Goal: Contribute content: Add original content to the website for others to see

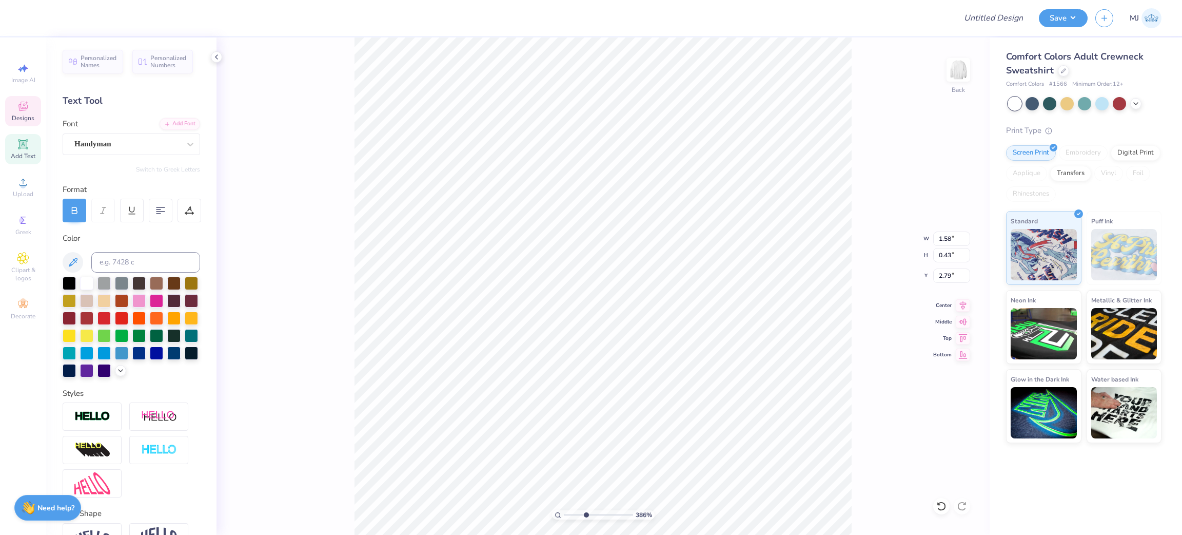
scroll to position [12, 1]
drag, startPoint x: 112, startPoint y: 146, endPoint x: 341, endPoint y: 104, distance: 232.8
click at [341, 104] on div "386 % Back W 1.58 1.58 " H 0.43 0.43 " Y 2.79 2.79 " Center Middle Top Bottom" at bounding box center [603, 285] width 773 height 497
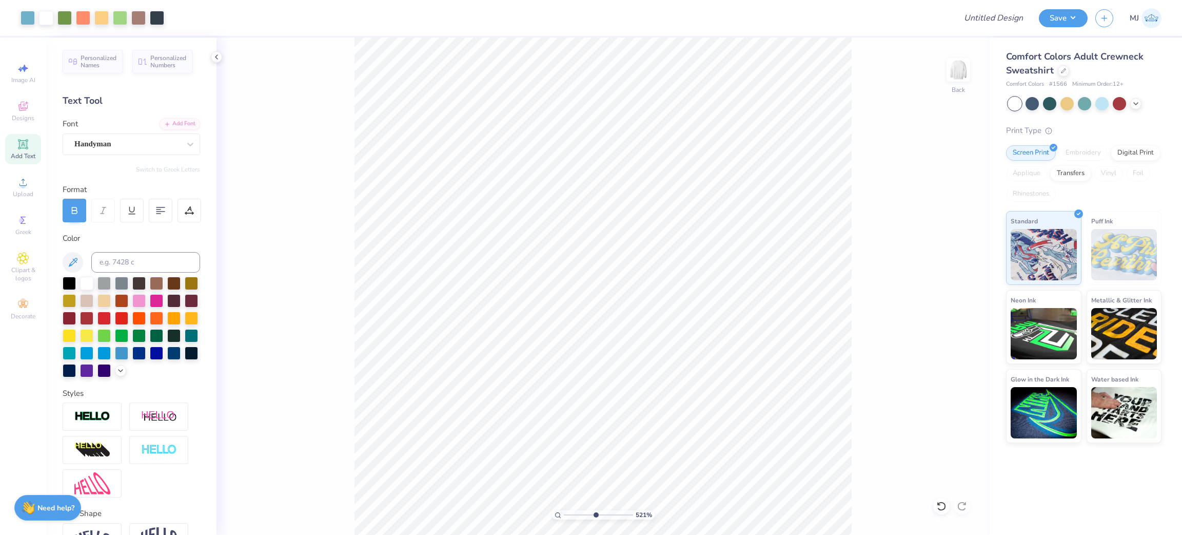
drag, startPoint x: 177, startPoint y: 147, endPoint x: 106, endPoint y: 229, distance: 108.4
drag, startPoint x: 106, startPoint y: 229, endPoint x: 84, endPoint y: 134, distance: 97.0
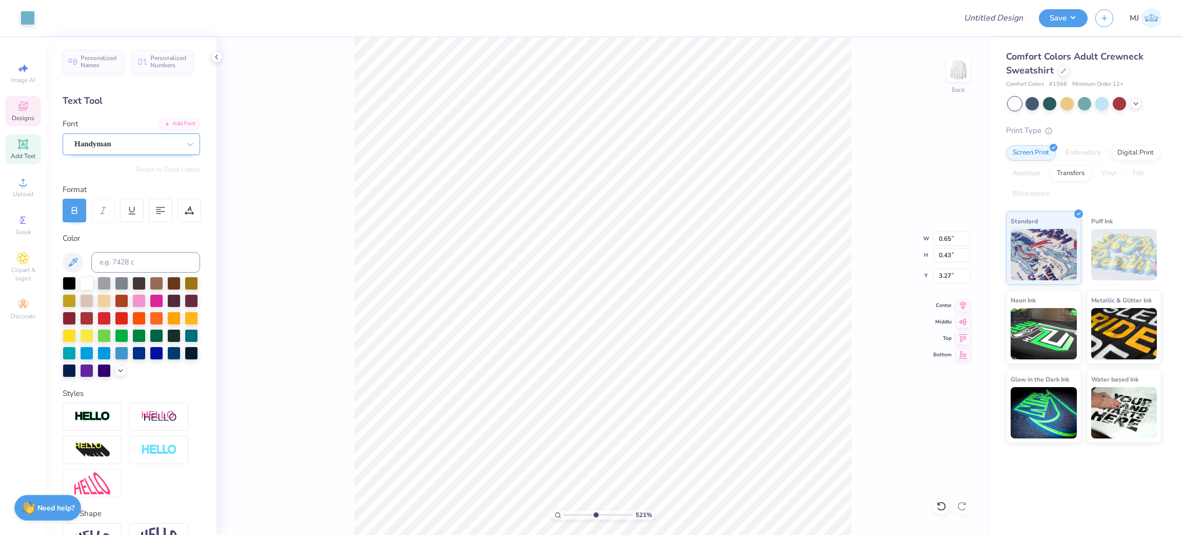
type input "5.21127981616081"
type input "3.27"
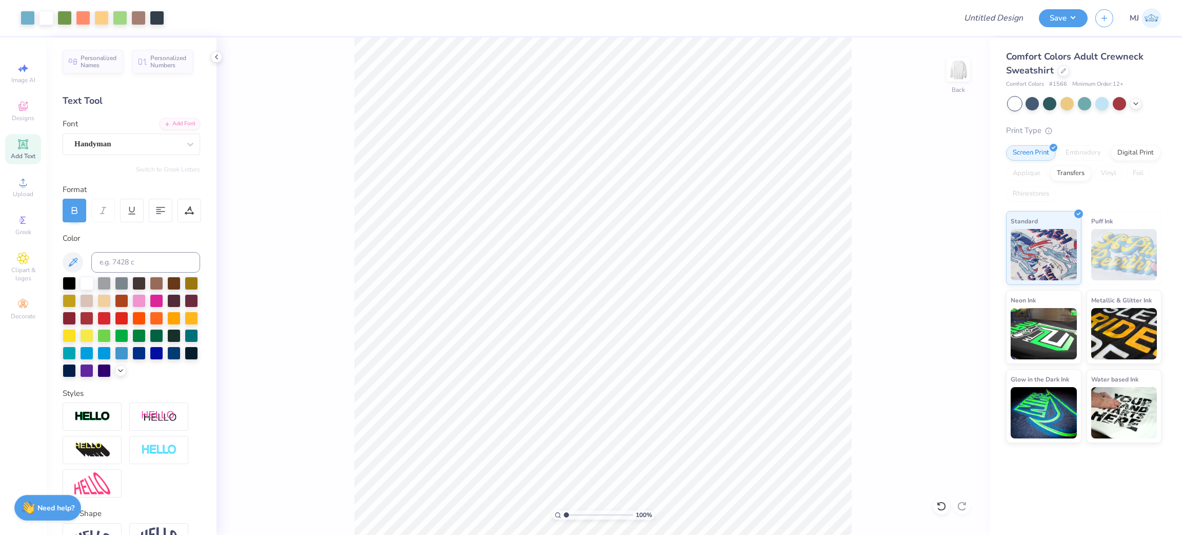
drag, startPoint x: 566, startPoint y: 516, endPoint x: 561, endPoint y: 510, distance: 7.4
click at [564, 510] on input "range" at bounding box center [598, 514] width 69 height 9
click at [185, 145] on icon at bounding box center [190, 144] width 10 height 10
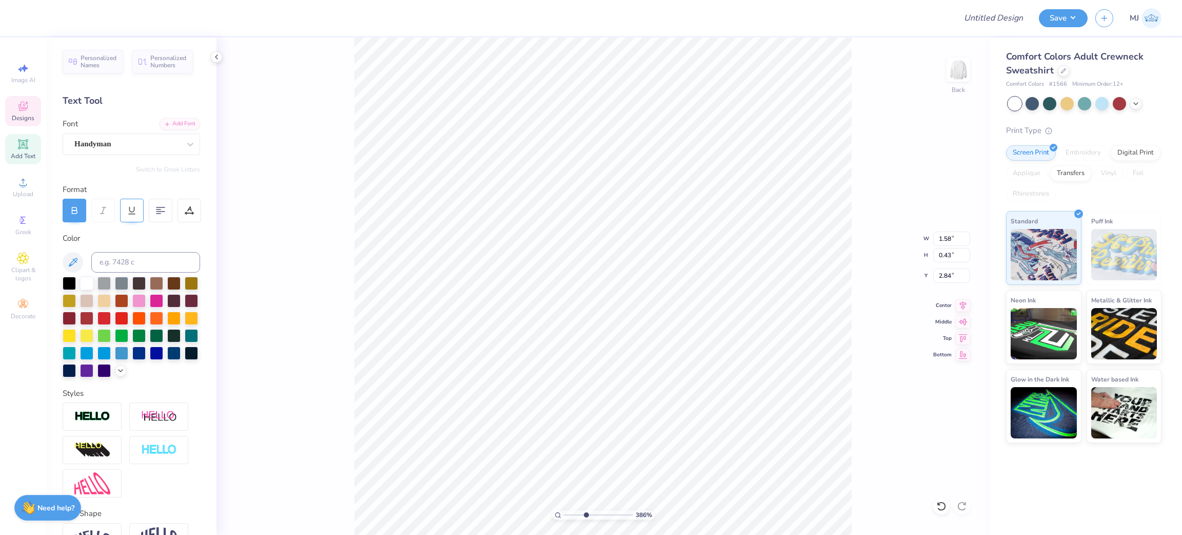
type input "3.86003166160928"
type input "3.19"
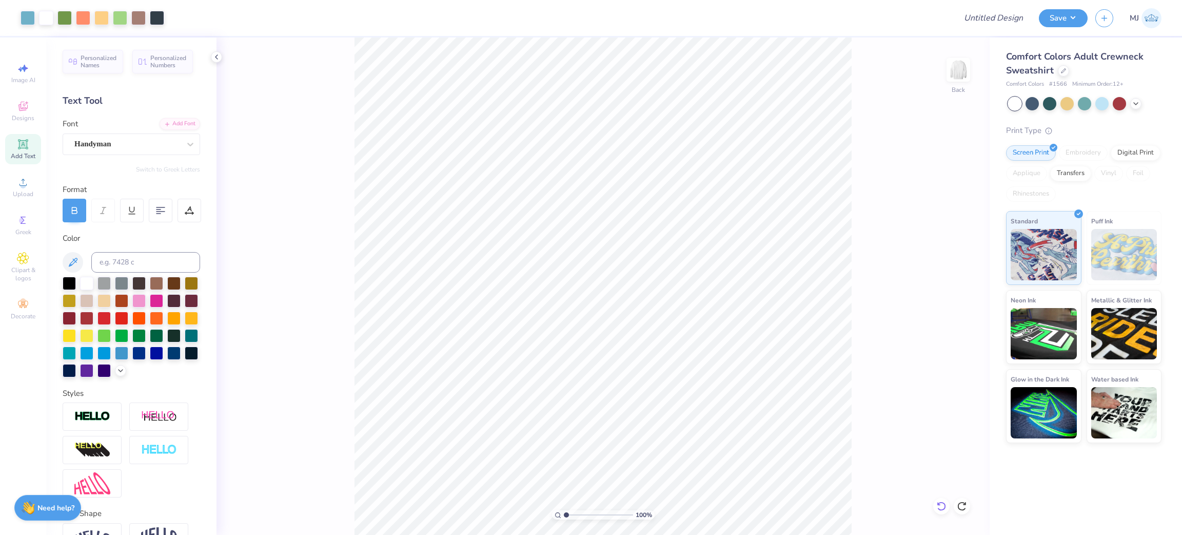
click at [935, 508] on div at bounding box center [941, 506] width 16 height 16
type input "2.11779449455893"
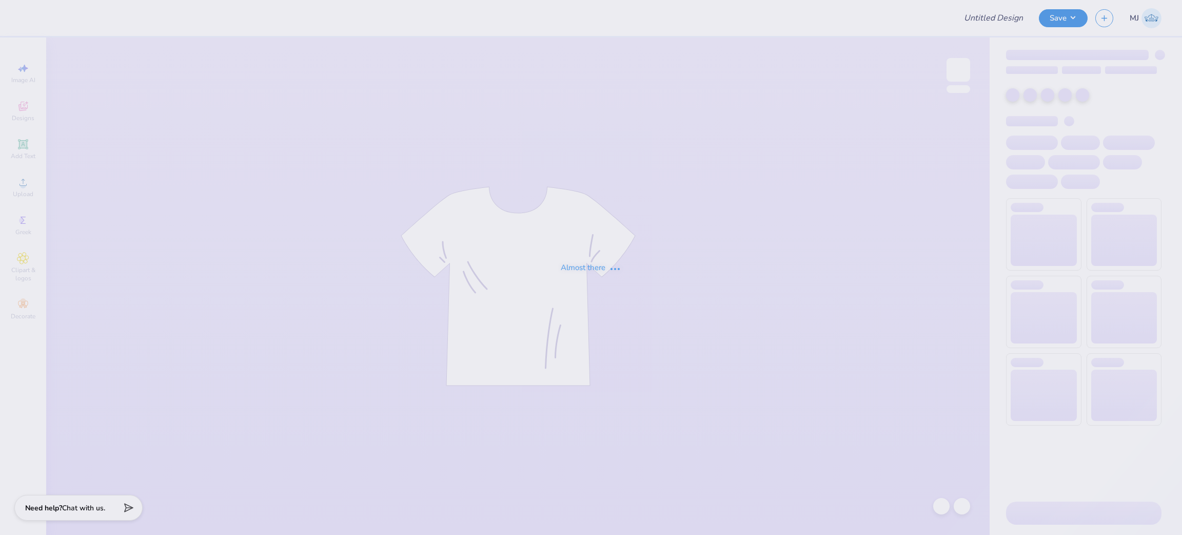
type input "Kass Cantu : The University of Texas at Austin"
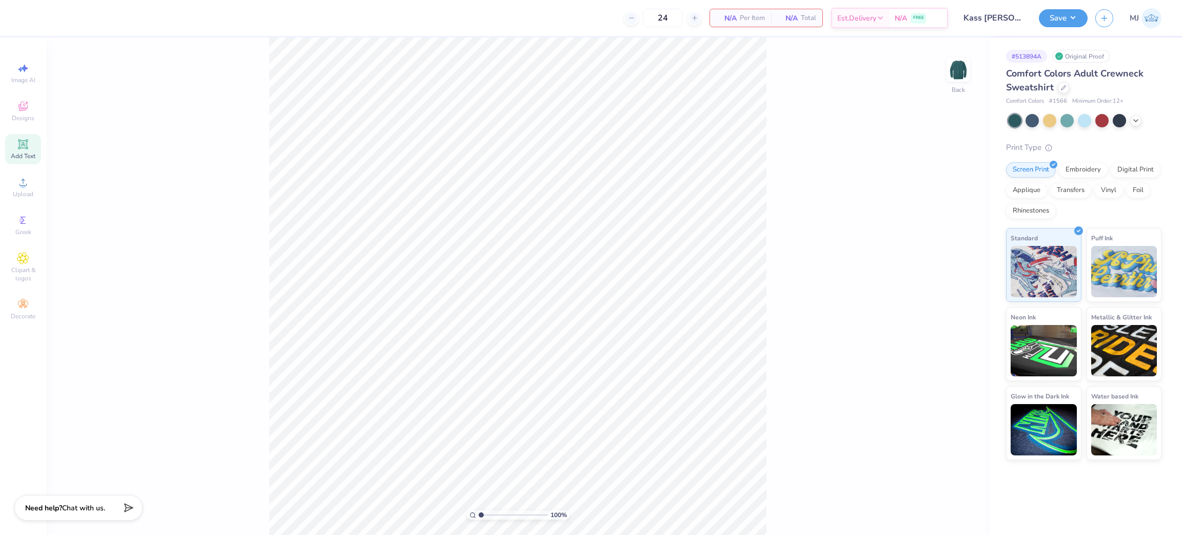
click at [24, 144] on icon at bounding box center [23, 144] width 10 height 10
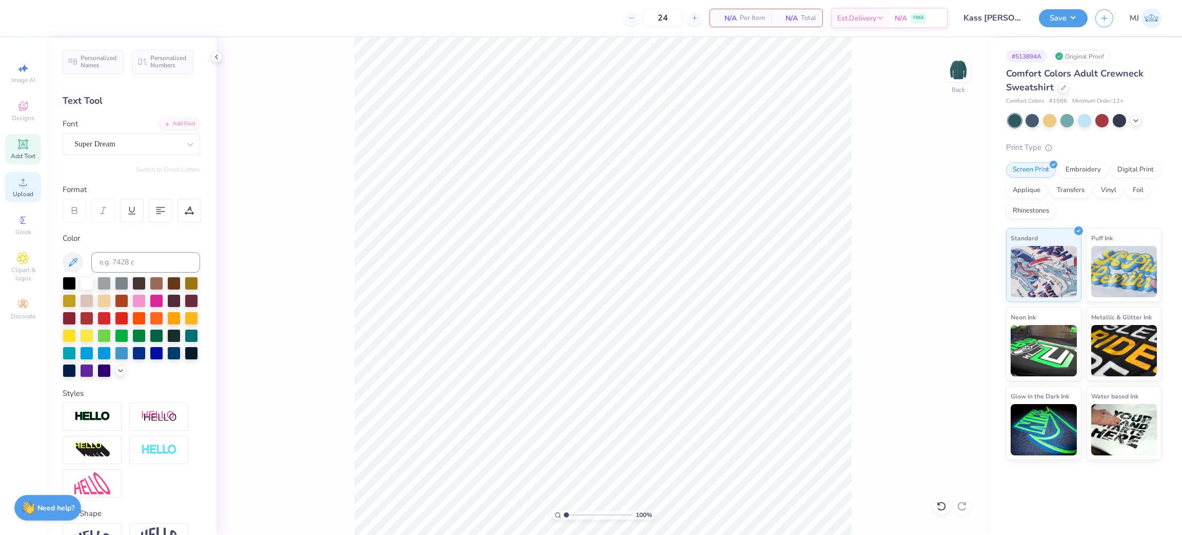
click at [26, 192] on span "Upload" at bounding box center [23, 194] width 21 height 8
click at [23, 191] on span "Upload" at bounding box center [23, 194] width 21 height 8
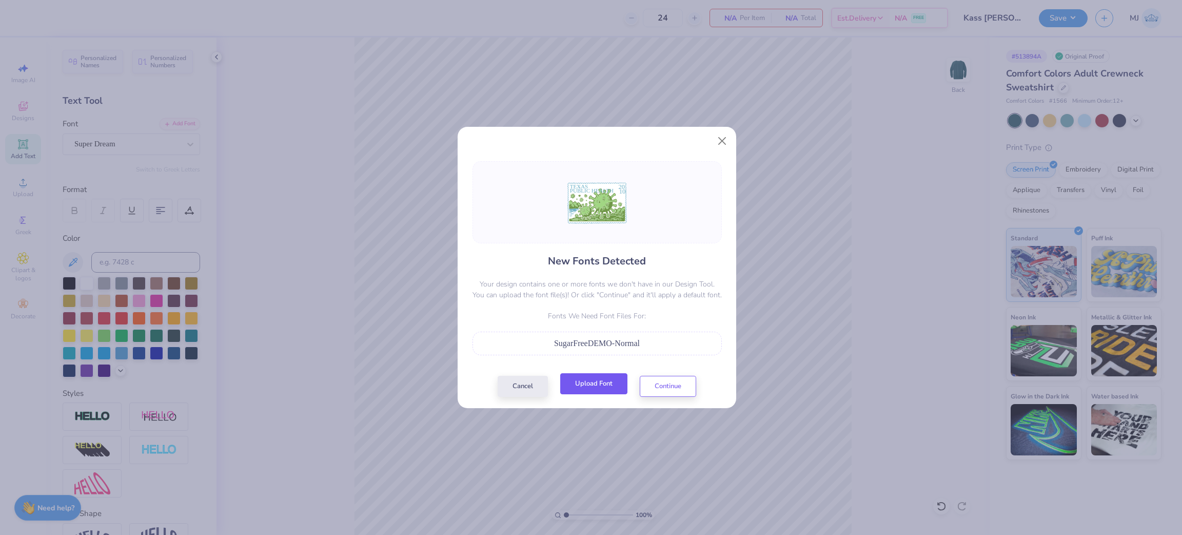
click at [593, 387] on button "Upload Font" at bounding box center [593, 383] width 67 height 21
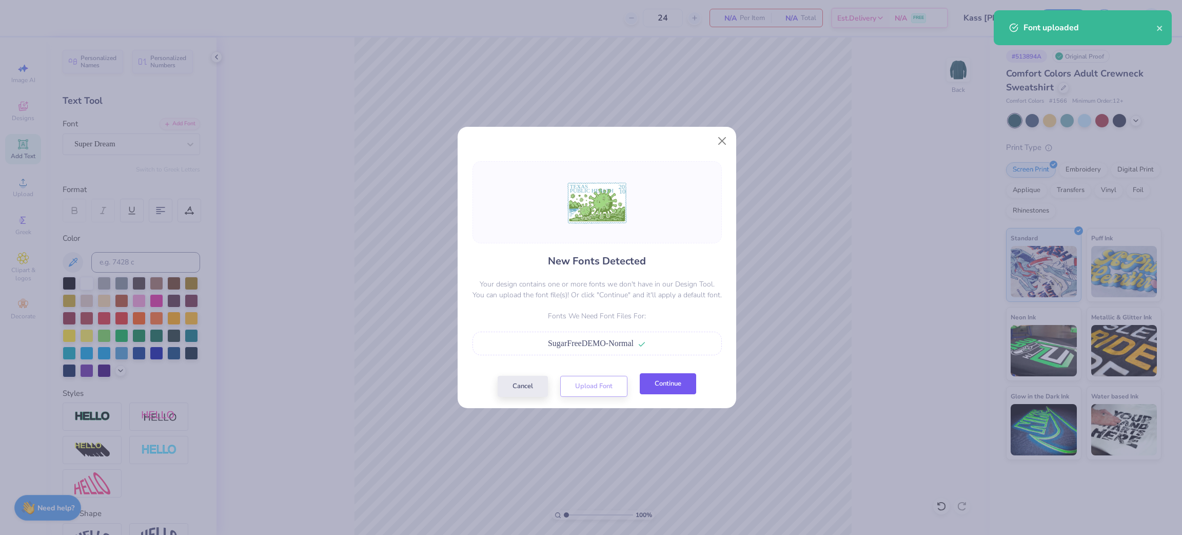
click at [669, 389] on button "Continue" at bounding box center [668, 383] width 56 height 21
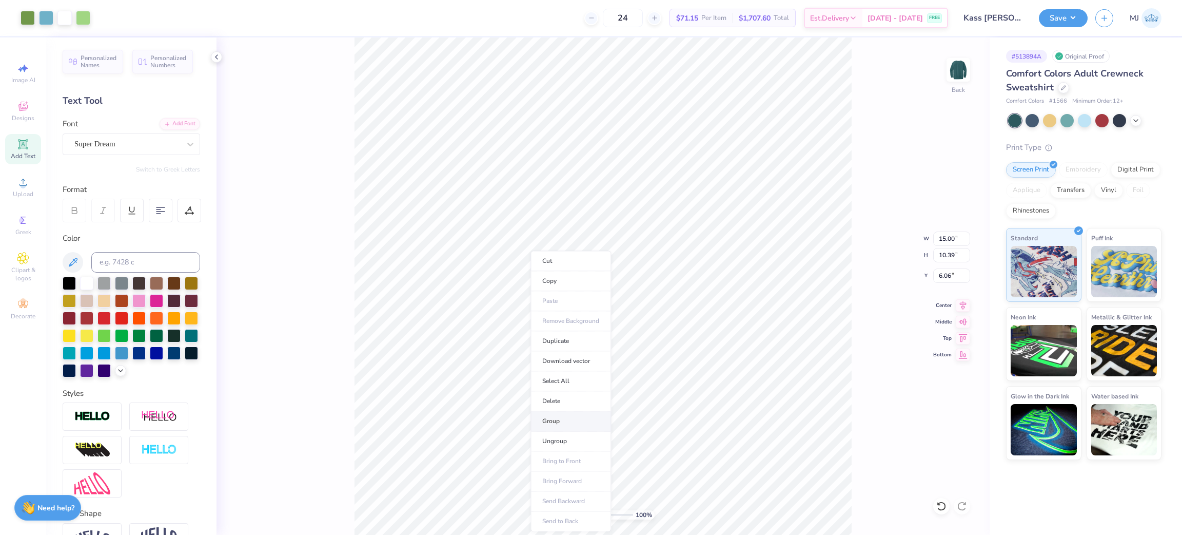
click at [565, 426] on li "Group" at bounding box center [571, 421] width 81 height 20
click at [945, 237] on input "15.00" at bounding box center [951, 238] width 37 height 14
click at [948, 235] on input "15.00" at bounding box center [951, 238] width 37 height 14
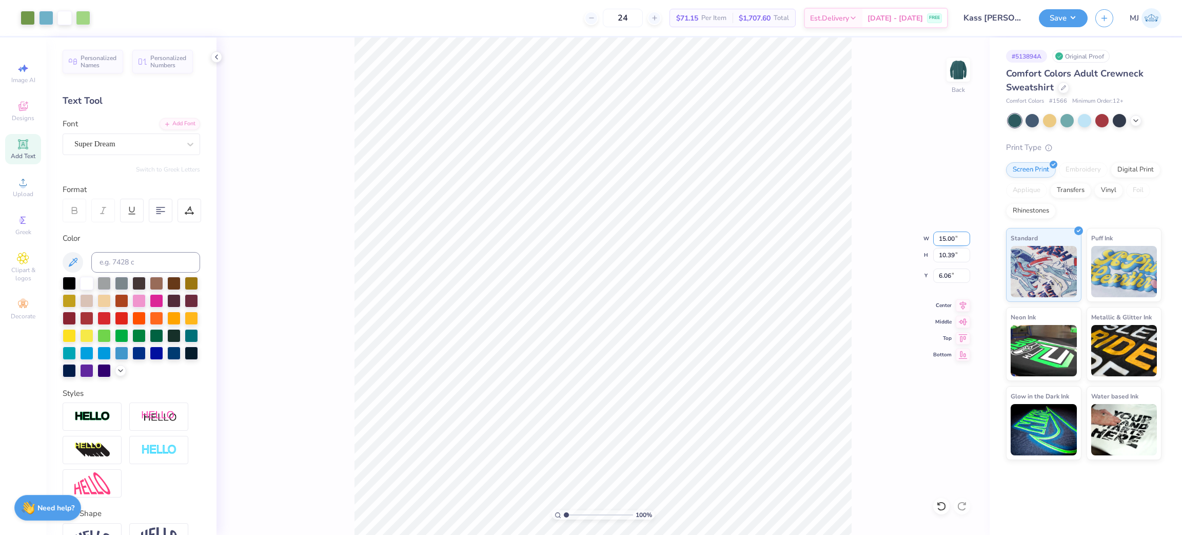
click at [948, 235] on input "15.00" at bounding box center [951, 238] width 37 height 14
type input "5"
click at [940, 279] on input "6.06" at bounding box center [951, 275] width 37 height 14
click at [946, 276] on input "6.06" at bounding box center [951, 275] width 37 height 14
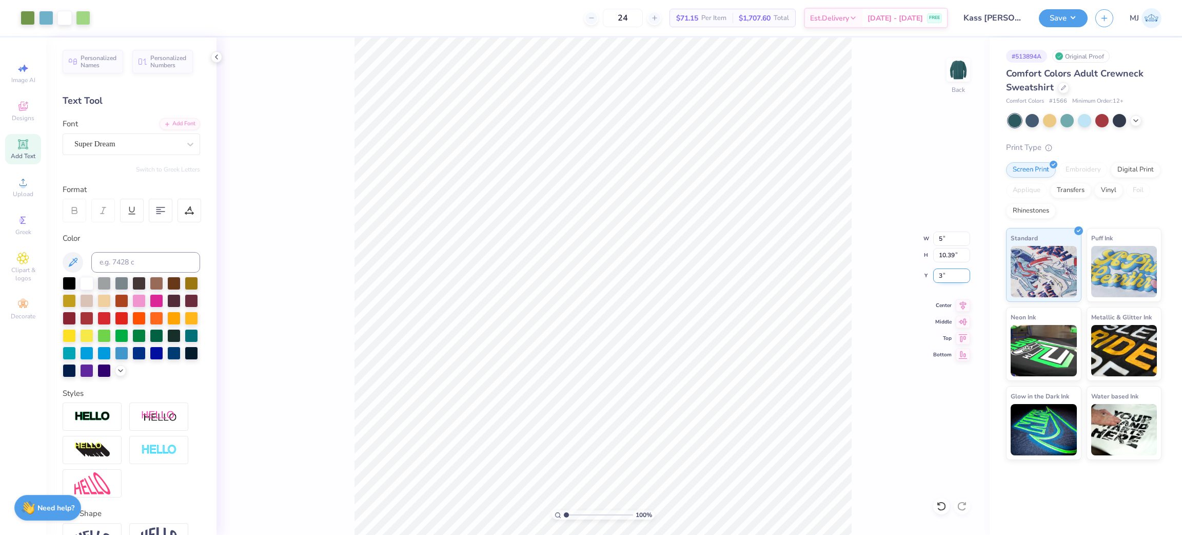
type input "3"
click at [945, 506] on icon at bounding box center [941, 505] width 9 height 9
click at [940, 509] on icon at bounding box center [942, 506] width 10 height 10
click at [942, 506] on icon at bounding box center [942, 506] width 10 height 10
click at [682, 422] on li "Group" at bounding box center [689, 421] width 81 height 20
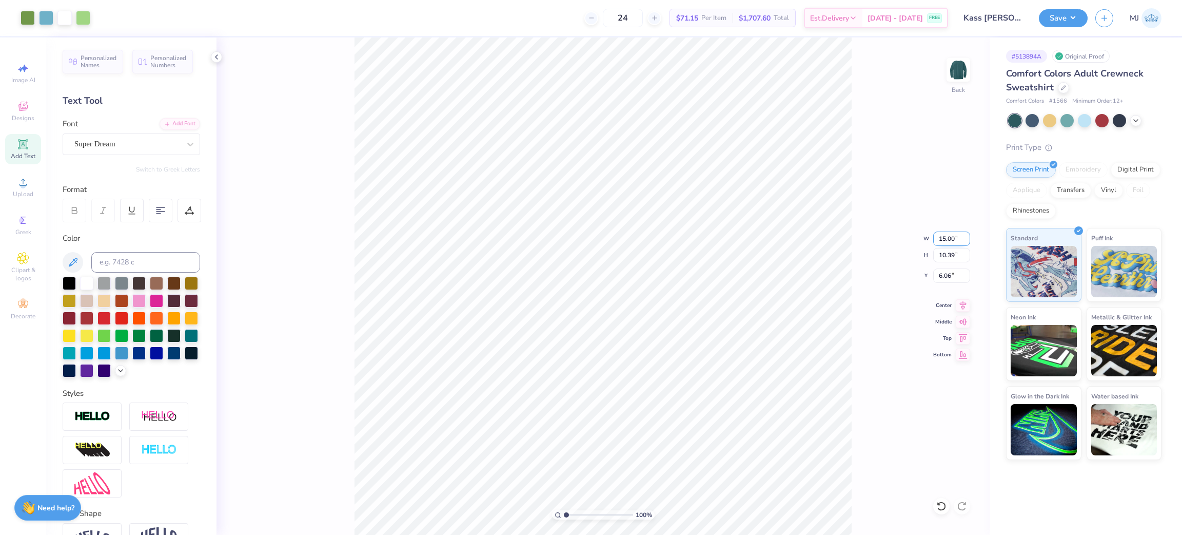
click at [945, 237] on input "15.00" at bounding box center [951, 238] width 37 height 14
click at [945, 278] on input "6.06" at bounding box center [951, 275] width 37 height 14
type input "5.00"
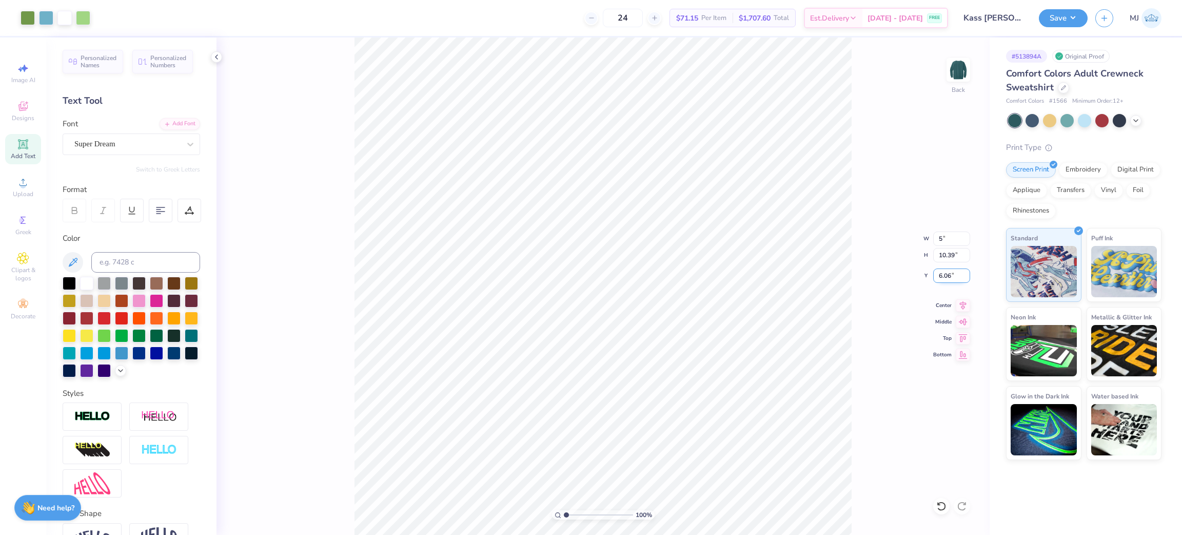
type input "3.46"
click at [945, 278] on input "9.52" at bounding box center [951, 275] width 37 height 14
type input "3.00"
type input "3.32211073028451"
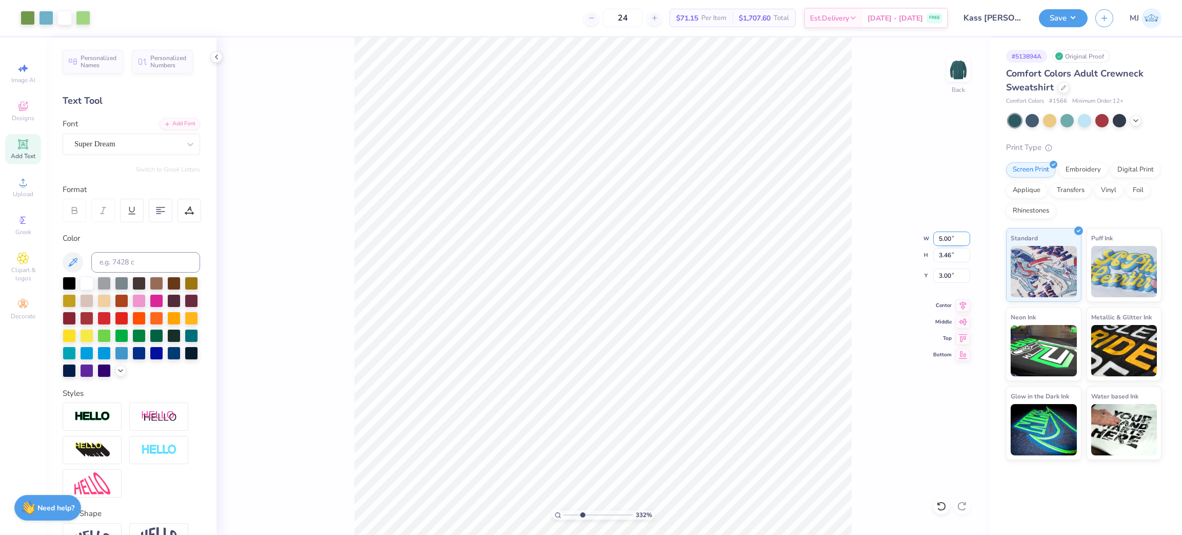
click at [941, 242] on input "5.00" at bounding box center [951, 238] width 37 height 14
type input "10"
click at [945, 278] on input "3.00" at bounding box center [951, 275] width 37 height 14
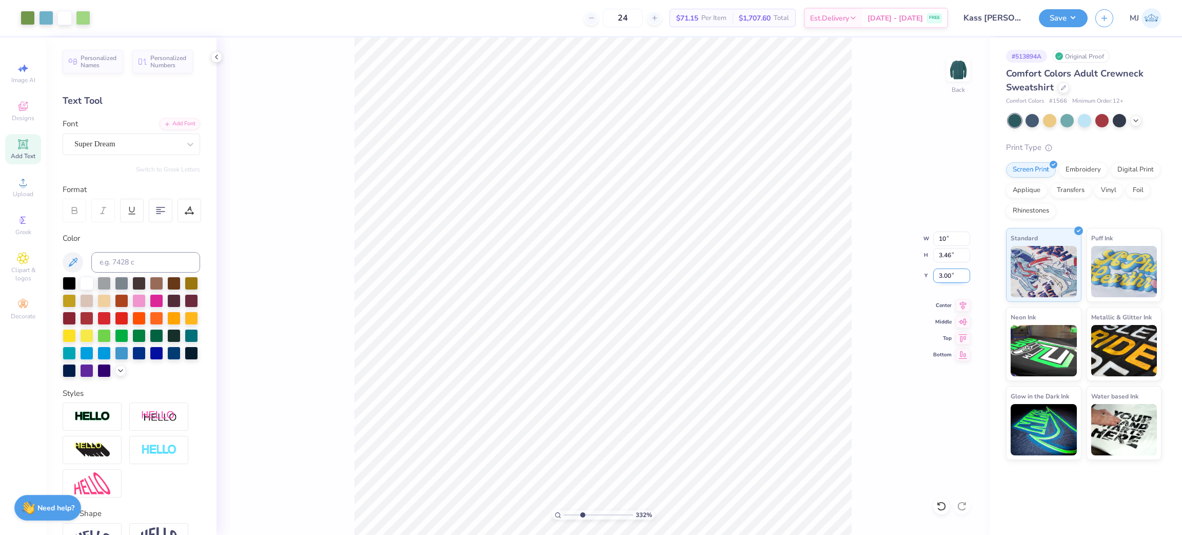
type input "3.32211073028451"
type input "10.00"
type input "6.93"
click at [944, 274] on input "1.27" at bounding box center [951, 275] width 37 height 14
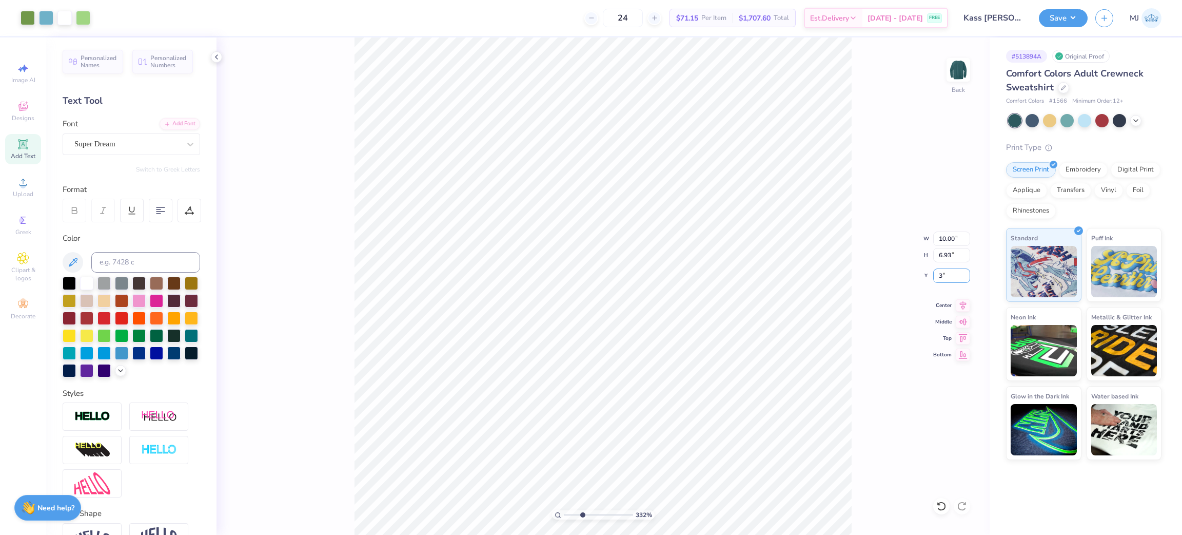
type input "3"
click at [899, 374] on div "332 % Back W 10.00 10.00 " H 6.93 6.93 " Y 3 3 " Center Middle Top Bottom" at bounding box center [603, 285] width 773 height 497
type input "3.32211073028451"
type input "3.00"
click at [1075, 21] on button "Save" at bounding box center [1063, 17] width 49 height 18
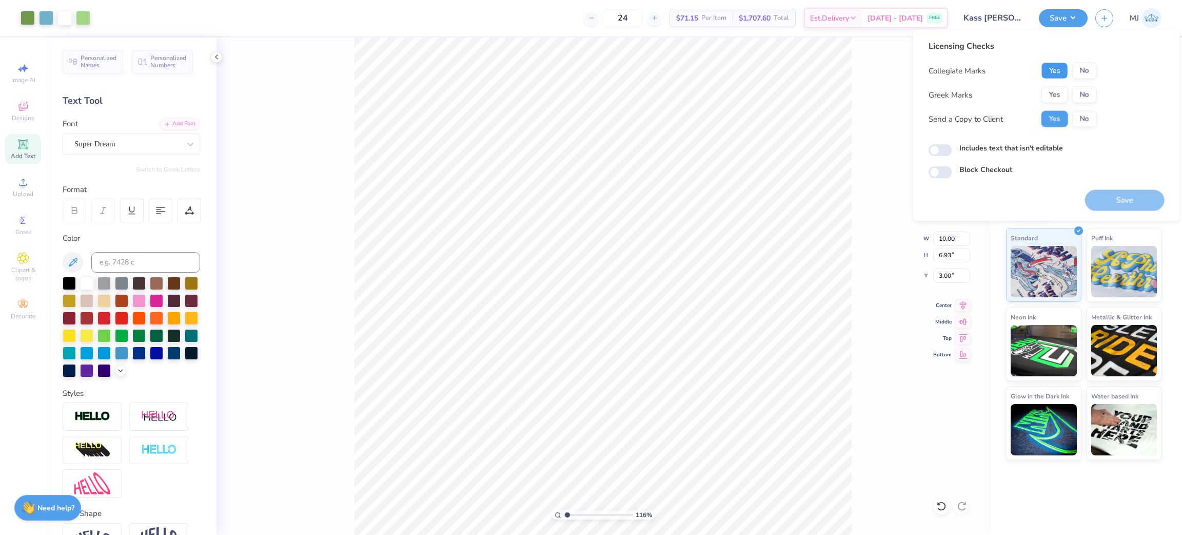
click at [1060, 68] on button "Yes" at bounding box center [1055, 71] width 27 height 16
click at [1085, 94] on button "No" at bounding box center [1085, 95] width 25 height 16
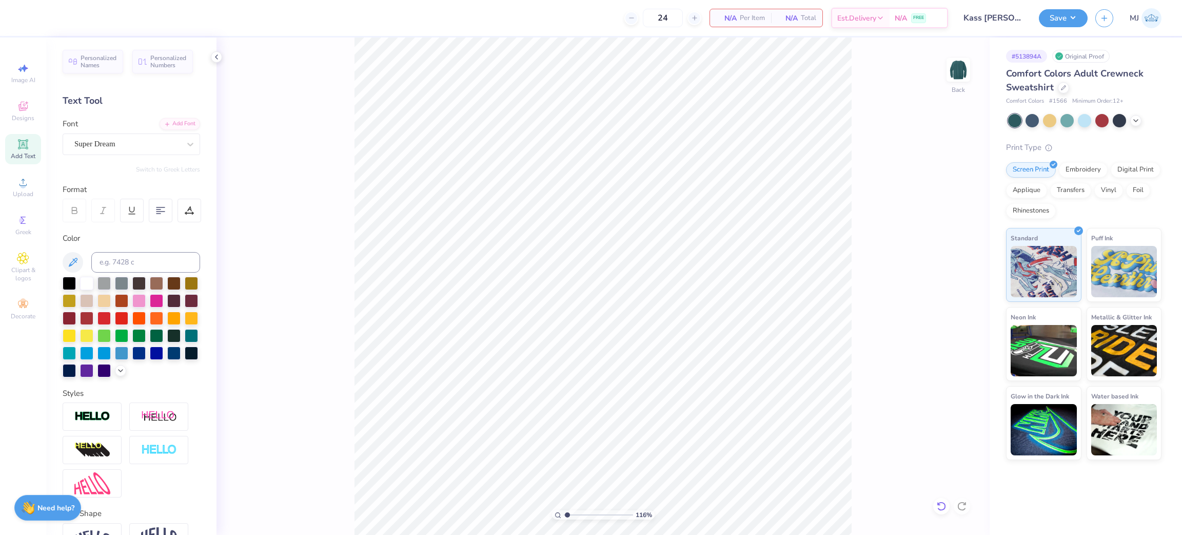
click at [941, 501] on icon at bounding box center [942, 506] width 10 height 10
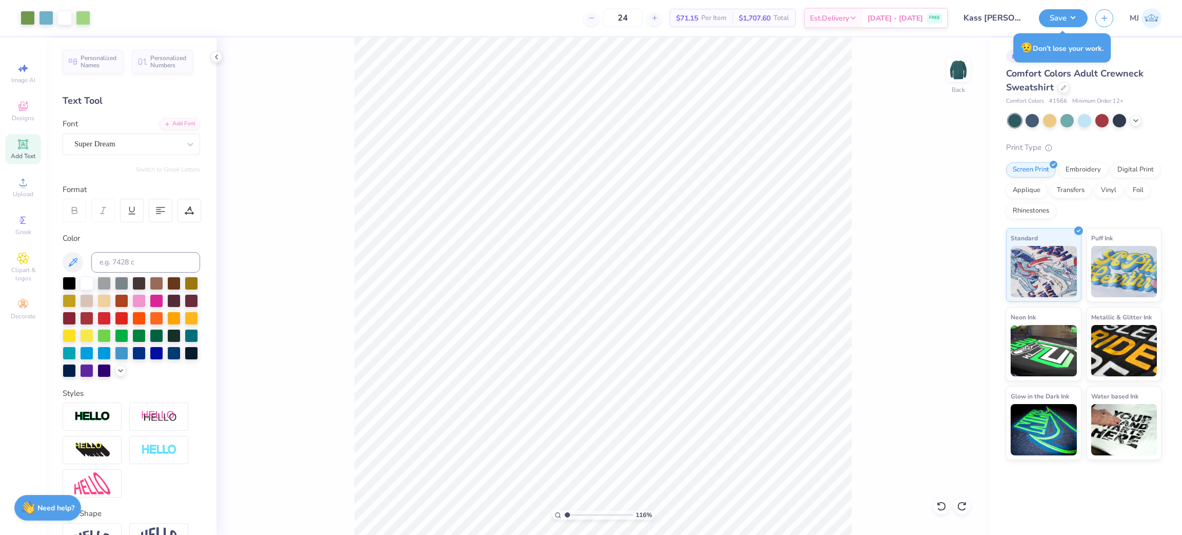
type input "1.16192143338904"
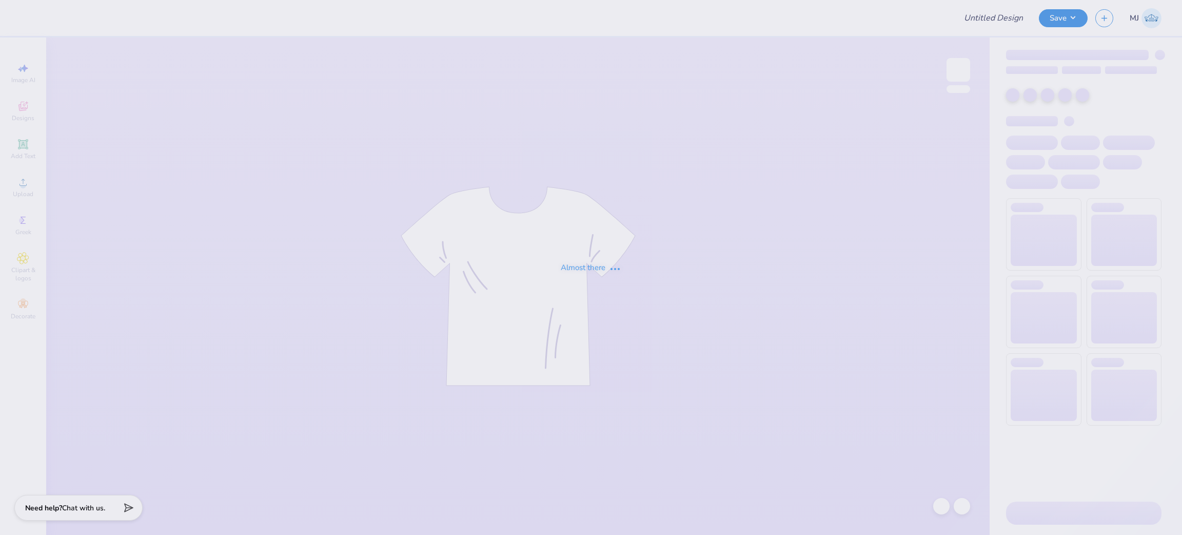
type input "Kass Cantu : The University of Texas at Austin"
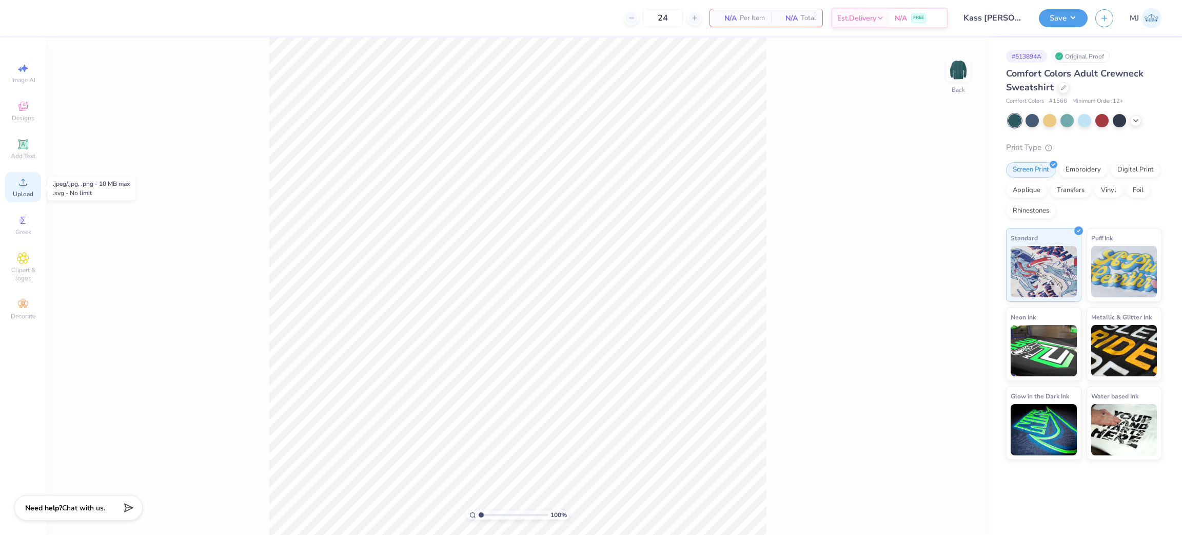
click at [16, 197] on span "Upload" at bounding box center [23, 194] width 21 height 8
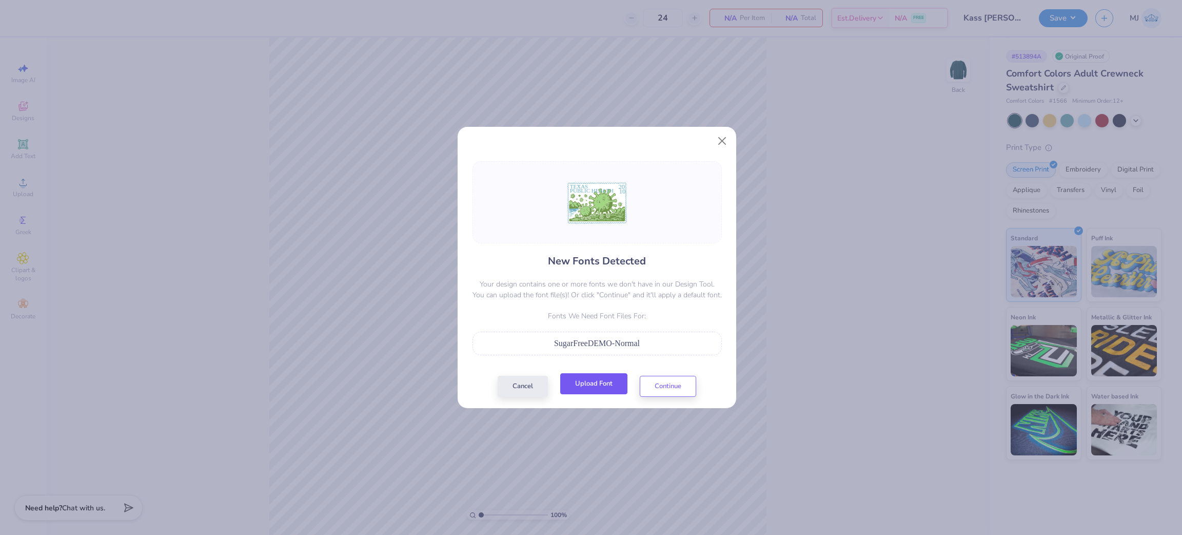
click at [592, 383] on button "Upload Font" at bounding box center [593, 383] width 67 height 21
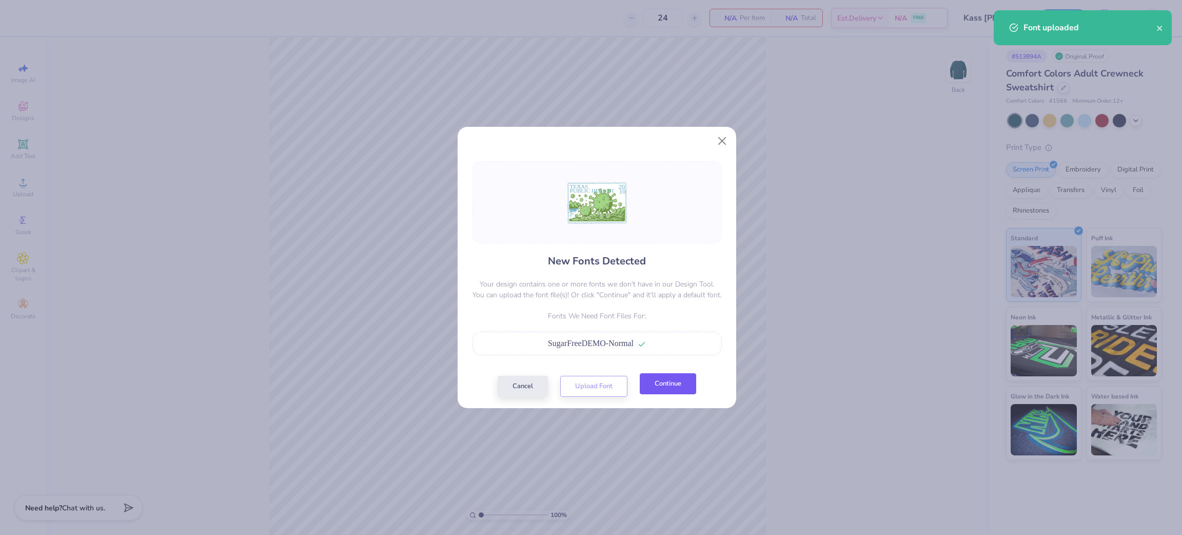
click at [667, 392] on button "Continue" at bounding box center [668, 383] width 56 height 21
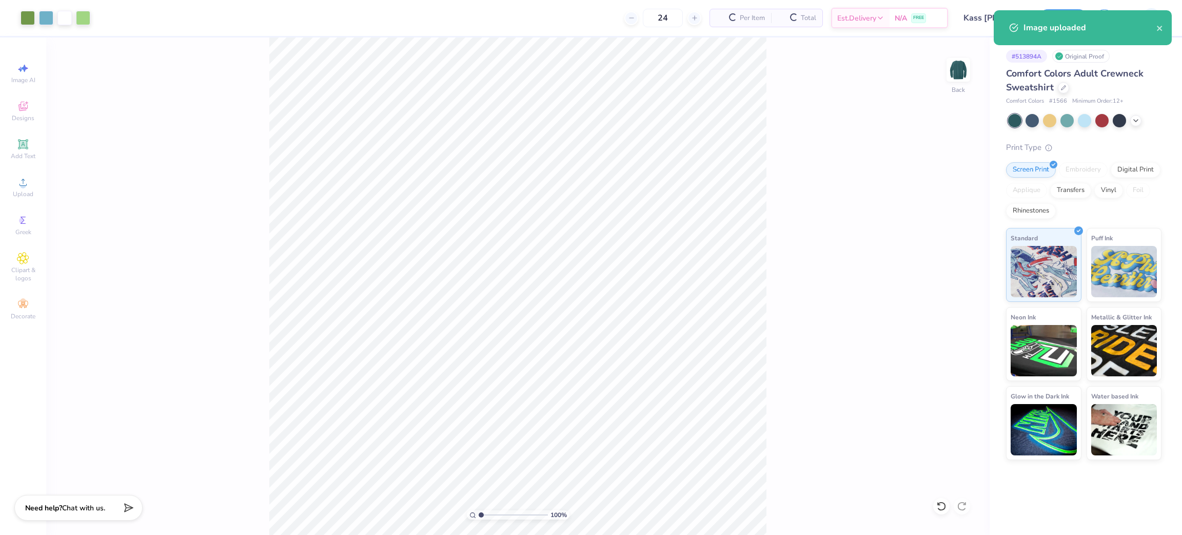
click at [800, 470] on div "100 % Back" at bounding box center [518, 285] width 944 height 497
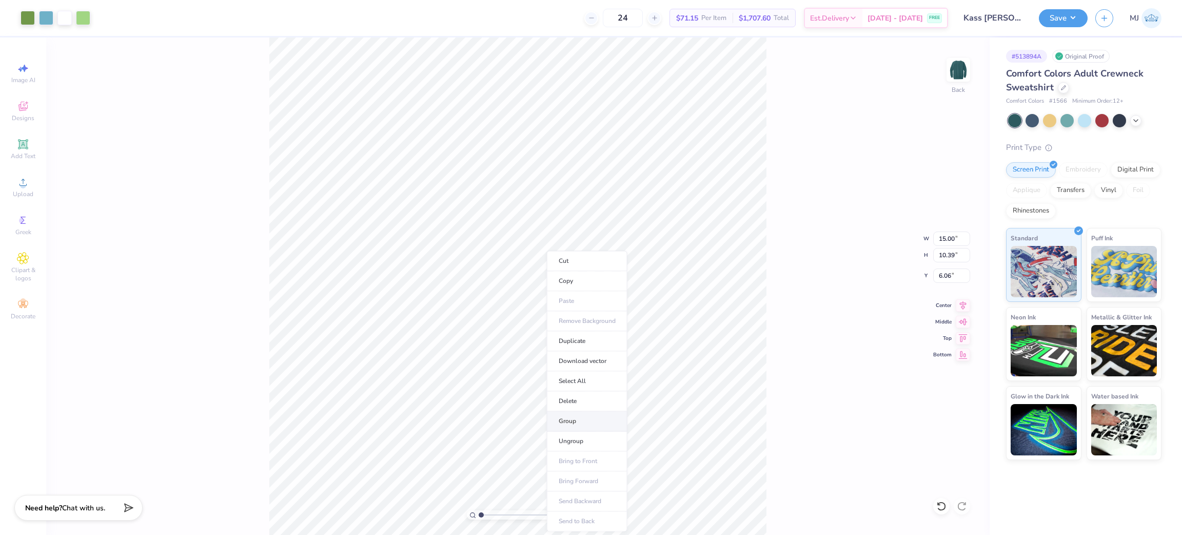
click at [596, 427] on li "Group" at bounding box center [587, 421] width 81 height 20
click at [947, 237] on input "15.00" at bounding box center [951, 238] width 37 height 14
click at [947, 236] on input "15.00" at bounding box center [951, 238] width 37 height 14
click at [950, 274] on input "6.06" at bounding box center [951, 275] width 37 height 14
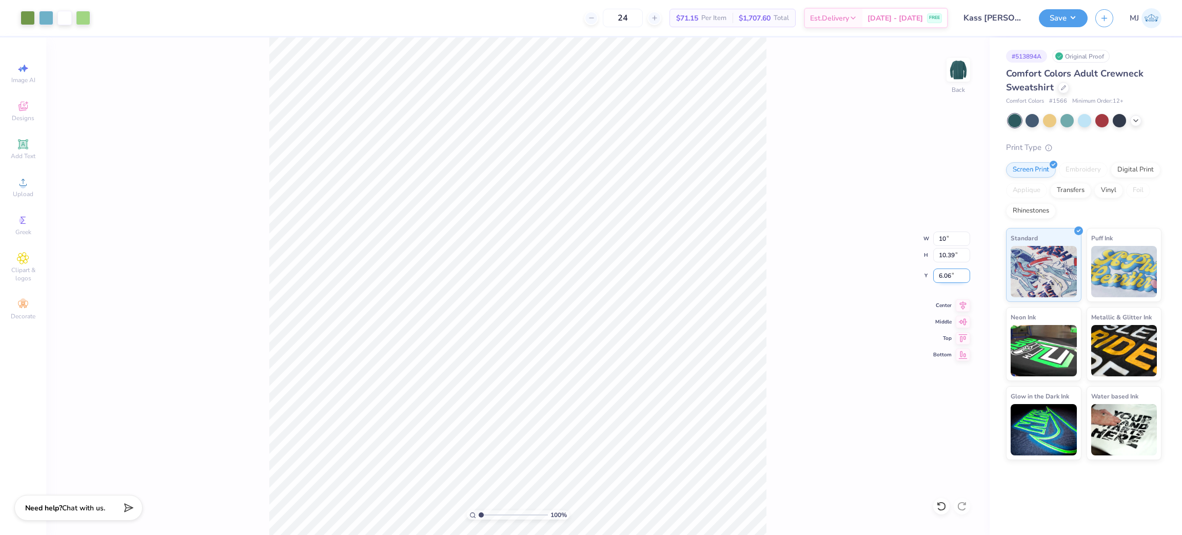
click at [950, 274] on input "6.06" at bounding box center [951, 275] width 37 height 14
click at [946, 278] on input "6.06" at bounding box center [951, 275] width 37 height 14
click at [895, 154] on div "100 % Back W 10 10 " H 10.39 10.39 " Y 6.06 6.06 " Center Middle Top Bottom" at bounding box center [518, 285] width 944 height 497
click at [943, 240] on input "10" at bounding box center [951, 238] width 37 height 14
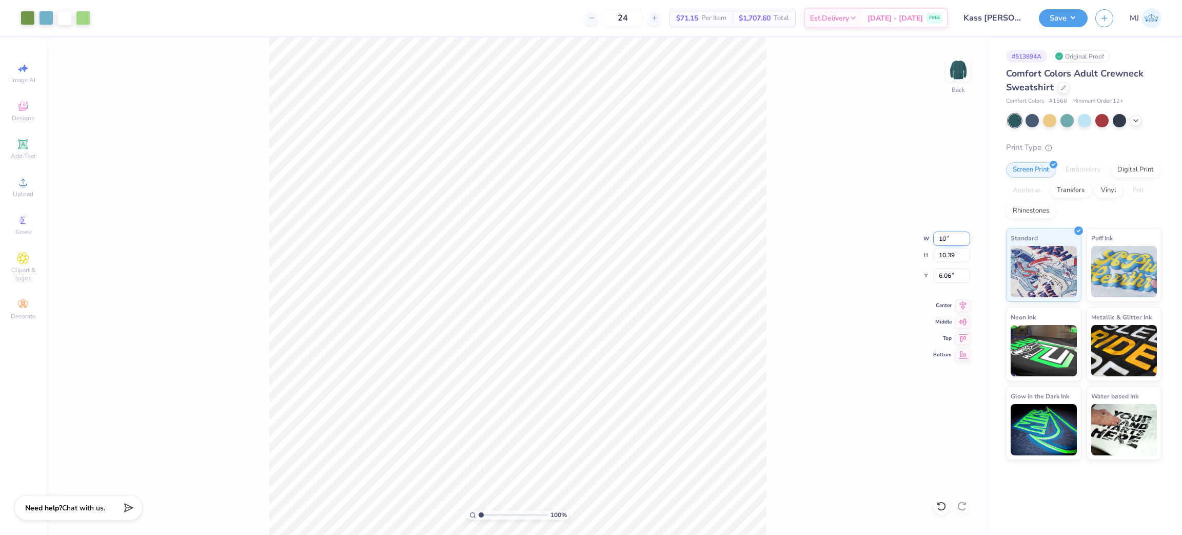
click at [943, 240] on input "10" at bounding box center [951, 238] width 37 height 14
click at [947, 277] on input "6.06" at bounding box center [951, 275] width 37 height 14
type input "10.00"
type input "6.93"
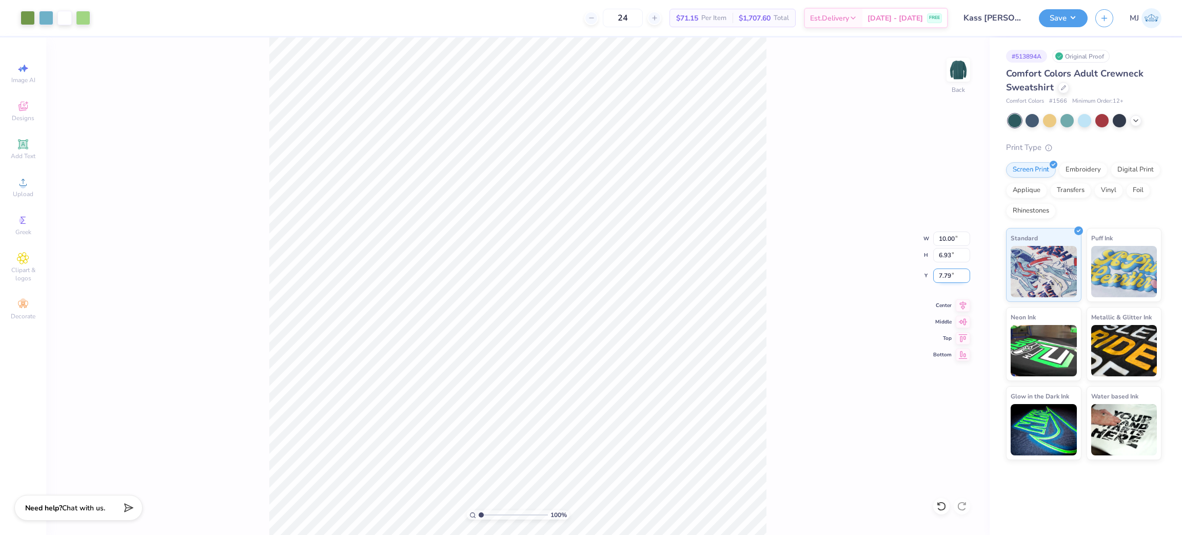
click at [946, 276] on input "7.79" at bounding box center [951, 275] width 37 height 14
type input "3.00"
click at [962, 306] on icon at bounding box center [963, 304] width 7 height 9
click at [1097, 56] on div "Original Proof" at bounding box center [1081, 56] width 57 height 13
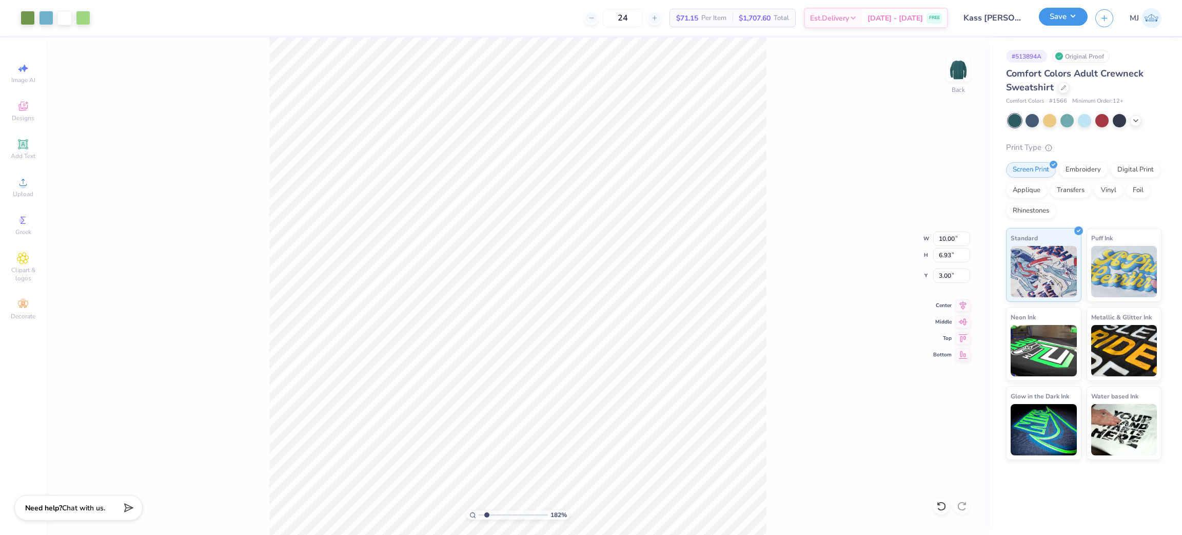
click at [1079, 17] on button "Save" at bounding box center [1063, 17] width 49 height 18
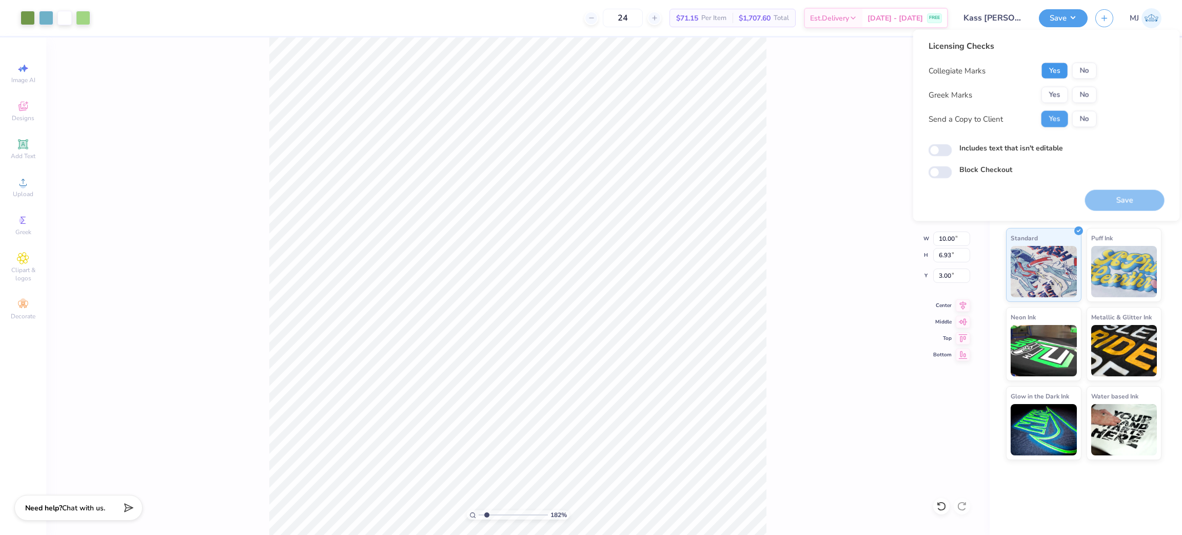
click at [1058, 72] on button "Yes" at bounding box center [1055, 71] width 27 height 16
click at [1082, 88] on button "No" at bounding box center [1085, 95] width 25 height 16
click at [1116, 197] on button "Save" at bounding box center [1125, 200] width 80 height 21
type input "1.82266583066795"
